Goal: Task Accomplishment & Management: Complete application form

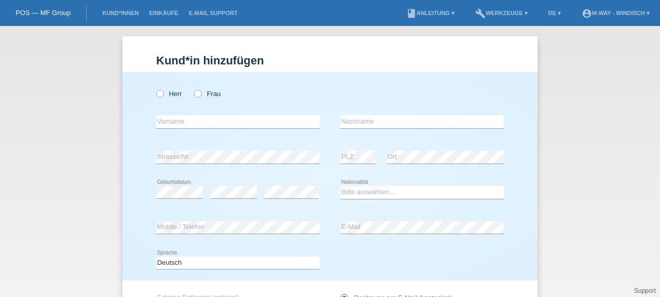
click at [47, 13] on link "POS — MF Group" at bounding box center [43, 13] width 55 height 8
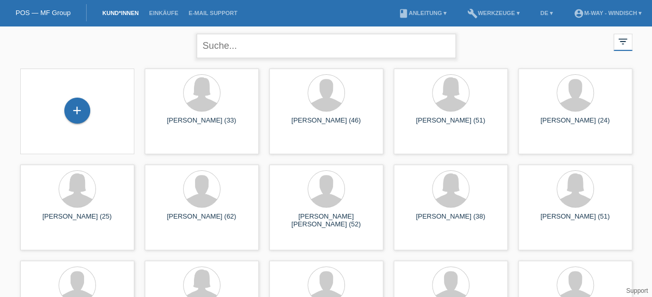
click at [258, 43] on input "text" at bounding box center [327, 46] width 260 height 24
paste input "[PERSON_NAME]"
click at [335, 43] on input "[PERSON_NAME]" at bounding box center [327, 46] width 260 height 24
click at [237, 46] on input "[PERSON_NAME]" at bounding box center [327, 46] width 260 height 24
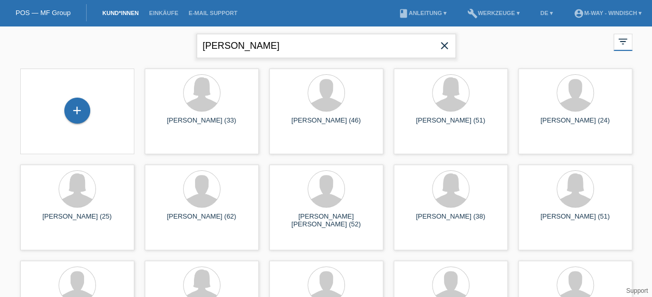
click at [237, 46] on input "[PERSON_NAME]" at bounding box center [327, 46] width 260 height 24
click at [235, 46] on input "[GEOGRAPHIC_DATA]" at bounding box center [327, 46] width 260 height 24
type input "[GEOGRAPHIC_DATA]"
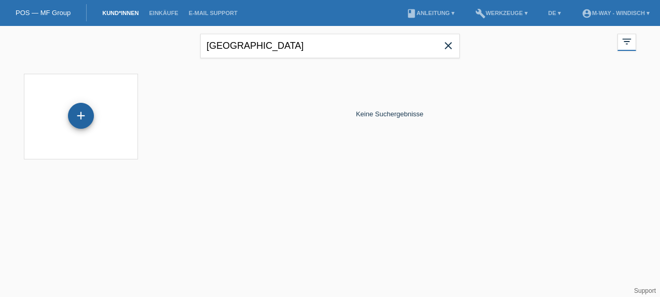
click at [71, 113] on div "+" at bounding box center [81, 116] width 26 height 26
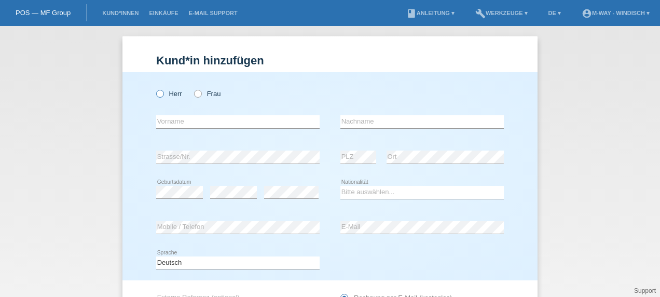
click at [155, 88] on icon at bounding box center [155, 88] width 0 height 0
click at [158, 93] on input "Herr" at bounding box center [159, 93] width 7 height 7
radio input "true"
click at [180, 120] on input "text" at bounding box center [238, 121] width 164 height 13
paste input "[PERSON_NAME]"
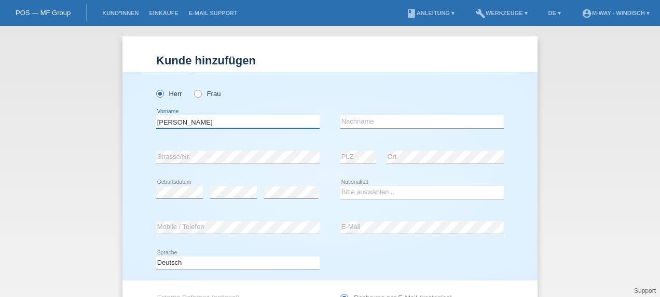
type input "[PERSON_NAME]"
click at [347, 121] on input "text" at bounding box center [423, 121] width 164 height 13
paste input "[PERSON_NAME]"
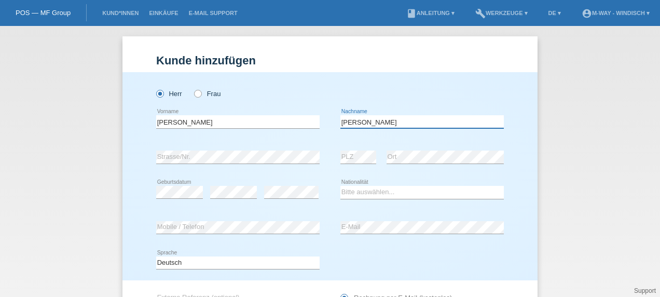
type input "[PERSON_NAME]"
click at [403, 192] on select "Bitte auswählen... Schweiz Deutschland Liechtenstein Österreich ------------ Af…" at bounding box center [423, 192] width 164 height 12
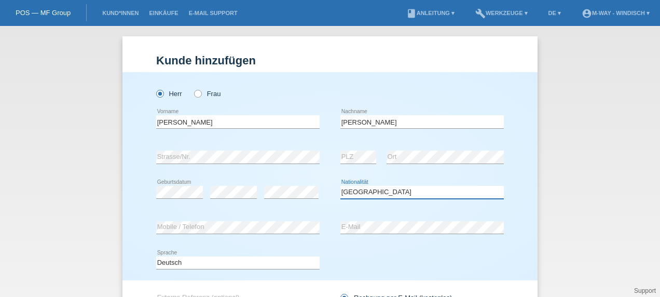
click at [341, 186] on select "Bitte auswählen... Schweiz Deutschland Liechtenstein Österreich ------------ Af…" at bounding box center [423, 192] width 164 height 12
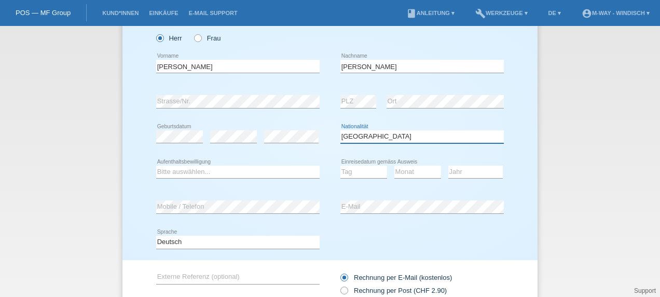
scroll to position [56, 0]
click at [398, 138] on select "Bitte auswählen... Schweiz Deutschland Liechtenstein Österreich ------------ Af…" at bounding box center [423, 136] width 164 height 12
select select "IT"
click at [341, 130] on select "Bitte auswählen... Schweiz Deutschland Liechtenstein Österreich ------------ Af…" at bounding box center [423, 136] width 164 height 12
click at [296, 174] on select "Bitte auswählen... C B B - Flüchtlingsstatus Andere" at bounding box center [238, 171] width 164 height 12
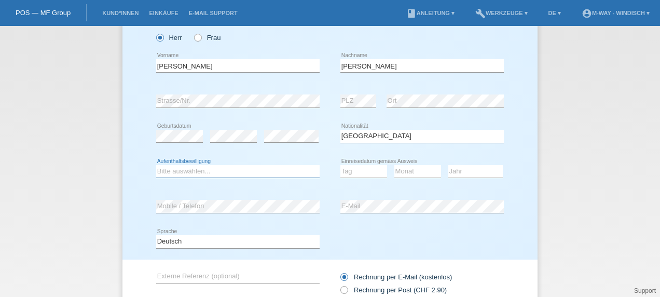
select select "B"
click at [156, 165] on select "Bitte auswählen... C B B - Flüchtlingsstatus Andere" at bounding box center [238, 171] width 164 height 12
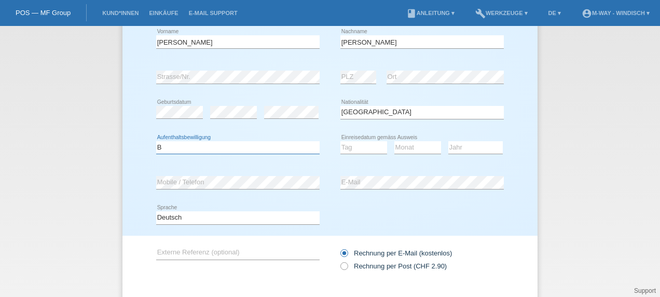
scroll to position [79, 0]
click at [372, 148] on select "Tag 01 02 03 04 05 06 07 08 09 10 11" at bounding box center [364, 148] width 47 height 12
select select "16"
click at [341, 142] on select "Tag 01 02 03 04 05 06 07 08 09 10 11" at bounding box center [364, 148] width 47 height 12
click at [413, 148] on select "Monat 01 02 03 04 05 06 07 08 09 10 11" at bounding box center [417, 148] width 47 height 12
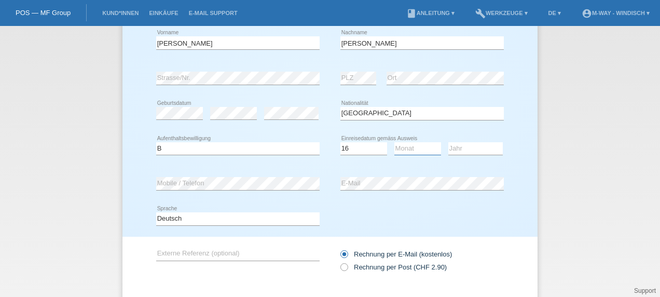
select select "10"
click at [394, 142] on select "Monat 01 02 03 04 05 06 07 08 09 10 11" at bounding box center [417, 148] width 47 height 12
click at [478, 144] on select "Jahr 2025 2024 2023 2022 2021 2020 2019 2018 2017 2016 2015 2014 2013 2012 2011…" at bounding box center [475, 148] width 55 height 12
select select "1992"
click at [448, 142] on select "Jahr 2025 2024 2023 2022 2021 2020 2019 2018 2017 2016 2015 2014 2013 2012 2011…" at bounding box center [475, 148] width 55 height 12
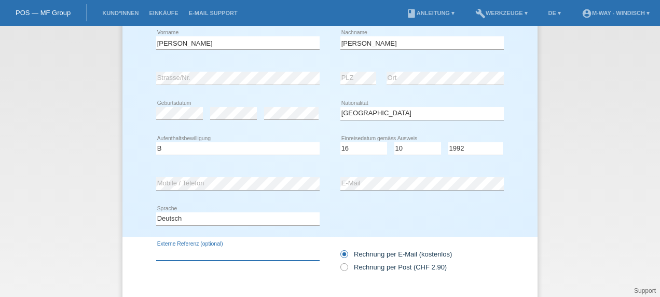
click at [201, 256] on input "text" at bounding box center [238, 254] width 164 height 13
type input "MA1481236"
